Goal: Find contact information: Find contact information

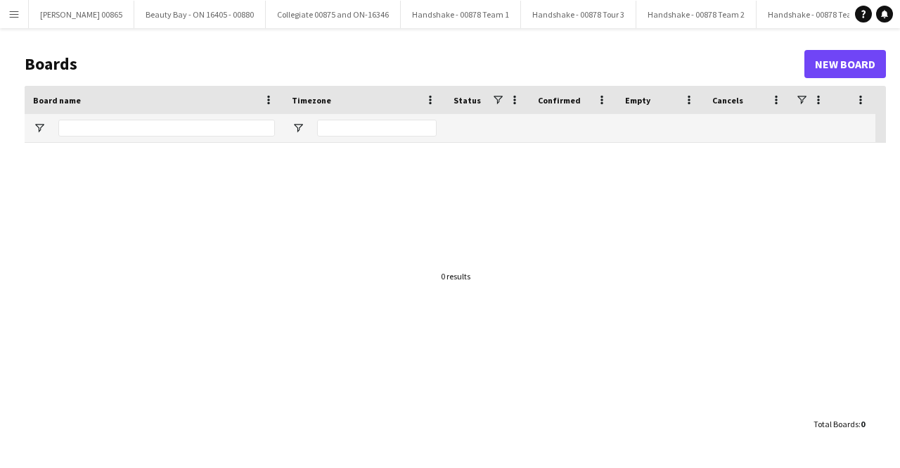
type input "**********"
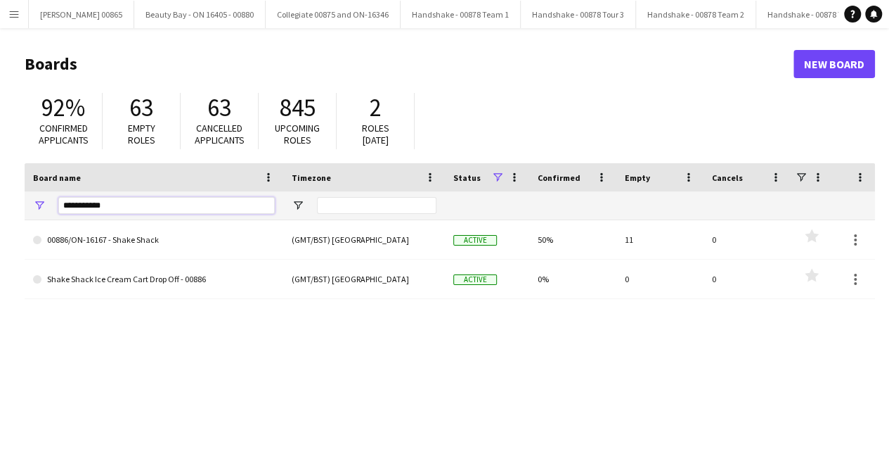
click at [131, 211] on input "**********" at bounding box center [166, 205] width 217 height 17
click at [12, 12] on app-icon "Menu" at bounding box center [13, 13] width 11 height 11
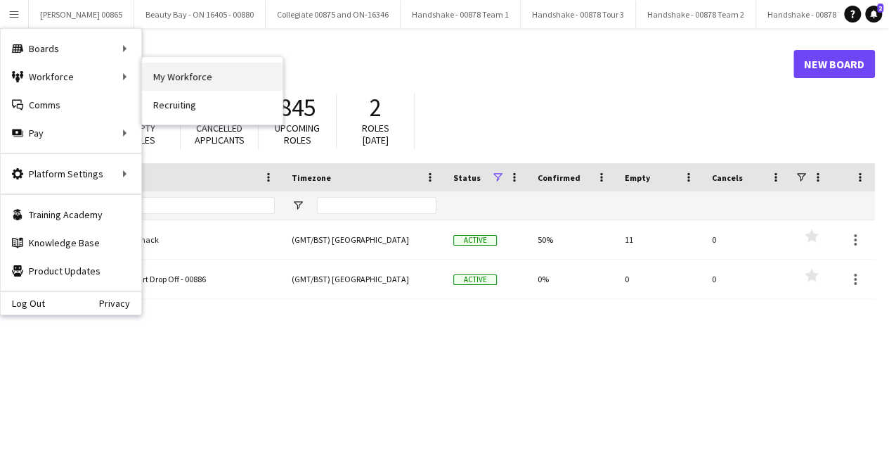
click at [222, 79] on link "My Workforce" at bounding box center [212, 77] width 141 height 28
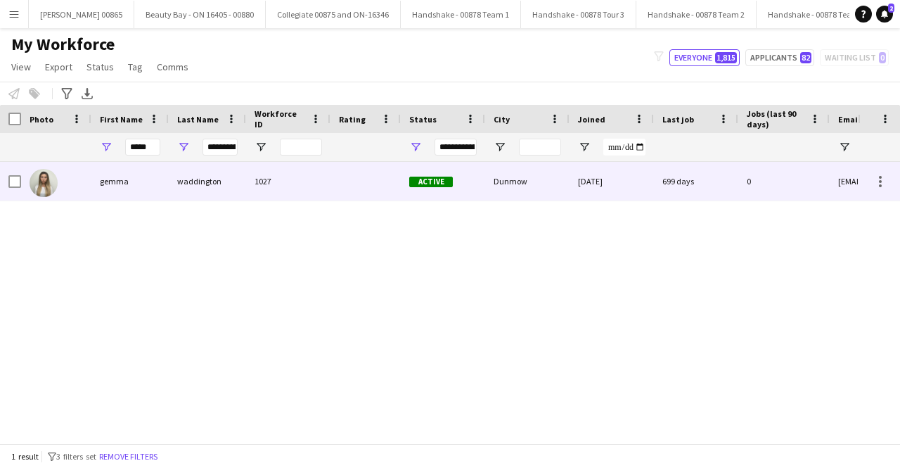
click at [100, 181] on div "gemma" at bounding box center [129, 181] width 77 height 39
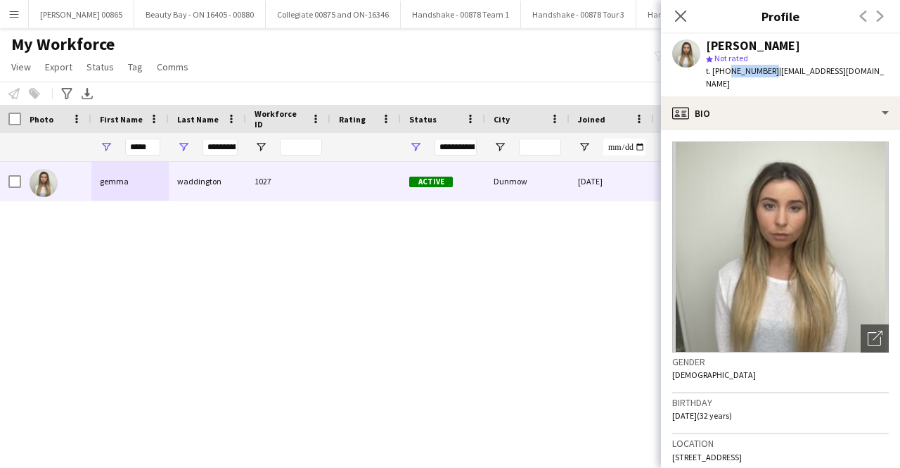
drag, startPoint x: 766, startPoint y: 73, endPoint x: 723, endPoint y: 70, distance: 43.0
click at [723, 70] on span "t. [PHONE_NUMBER]" at bounding box center [742, 70] width 73 height 11
copy span "7905623930"
click at [738, 74] on span "t. [PHONE_NUMBER]" at bounding box center [742, 70] width 73 height 11
drag, startPoint x: 726, startPoint y: 72, endPoint x: 768, endPoint y: 77, distance: 41.9
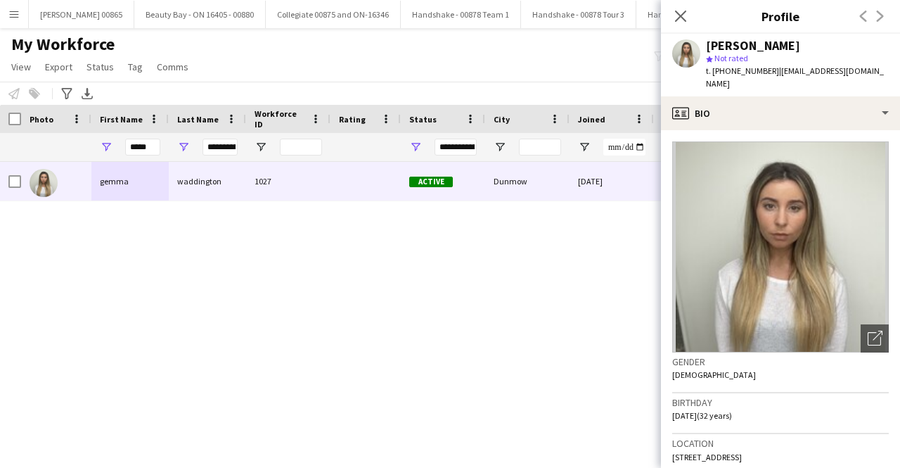
click at [768, 77] on div "t. [PHONE_NUMBER] | [EMAIL_ADDRESS][DOMAIN_NAME]" at bounding box center [797, 77] width 183 height 25
copy span "7905623930"
